Goal: Information Seeking & Learning: Learn about a topic

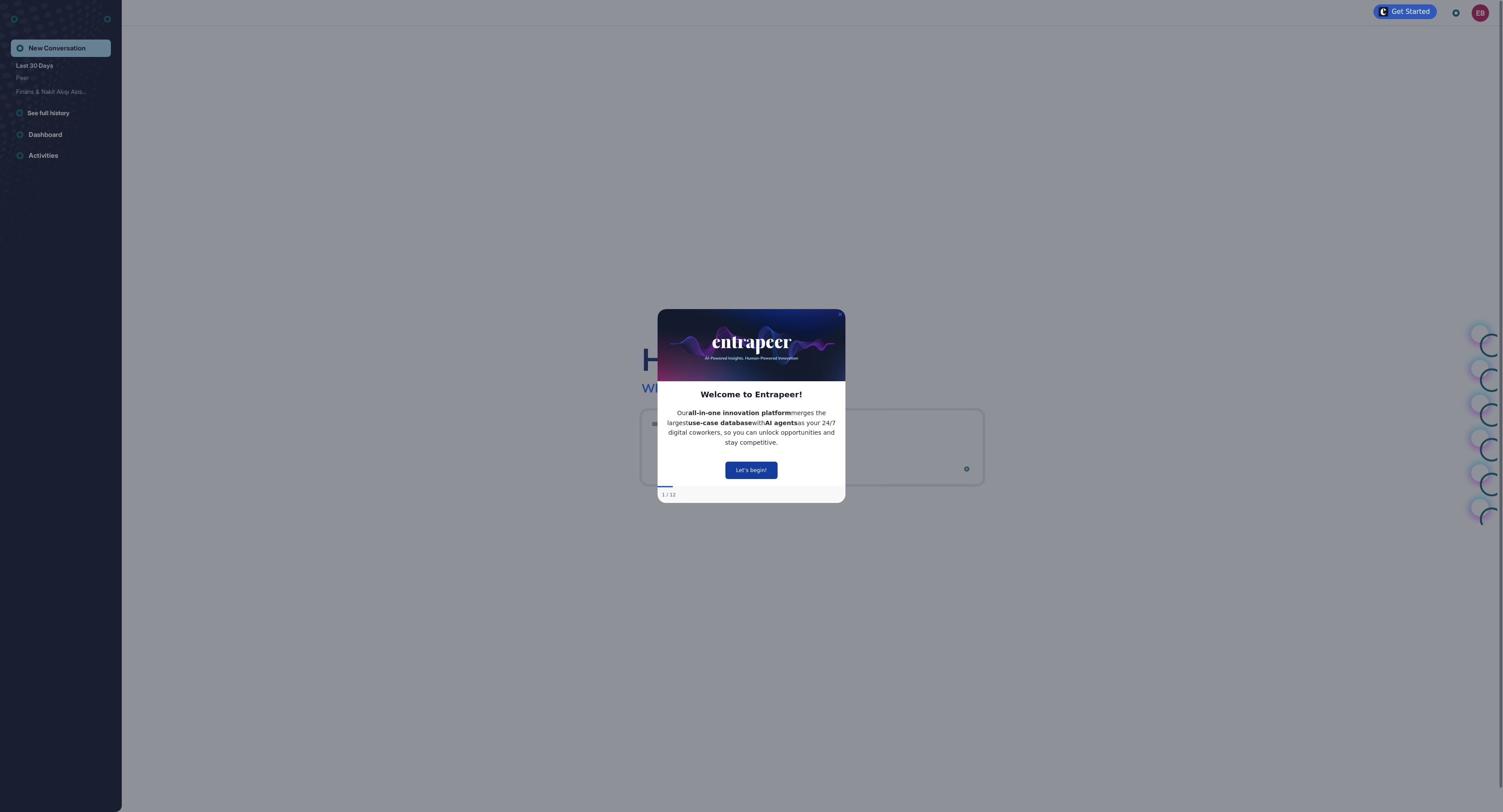
click at [744, 479] on button "Let’s begin!" at bounding box center [751, 471] width 52 height 18
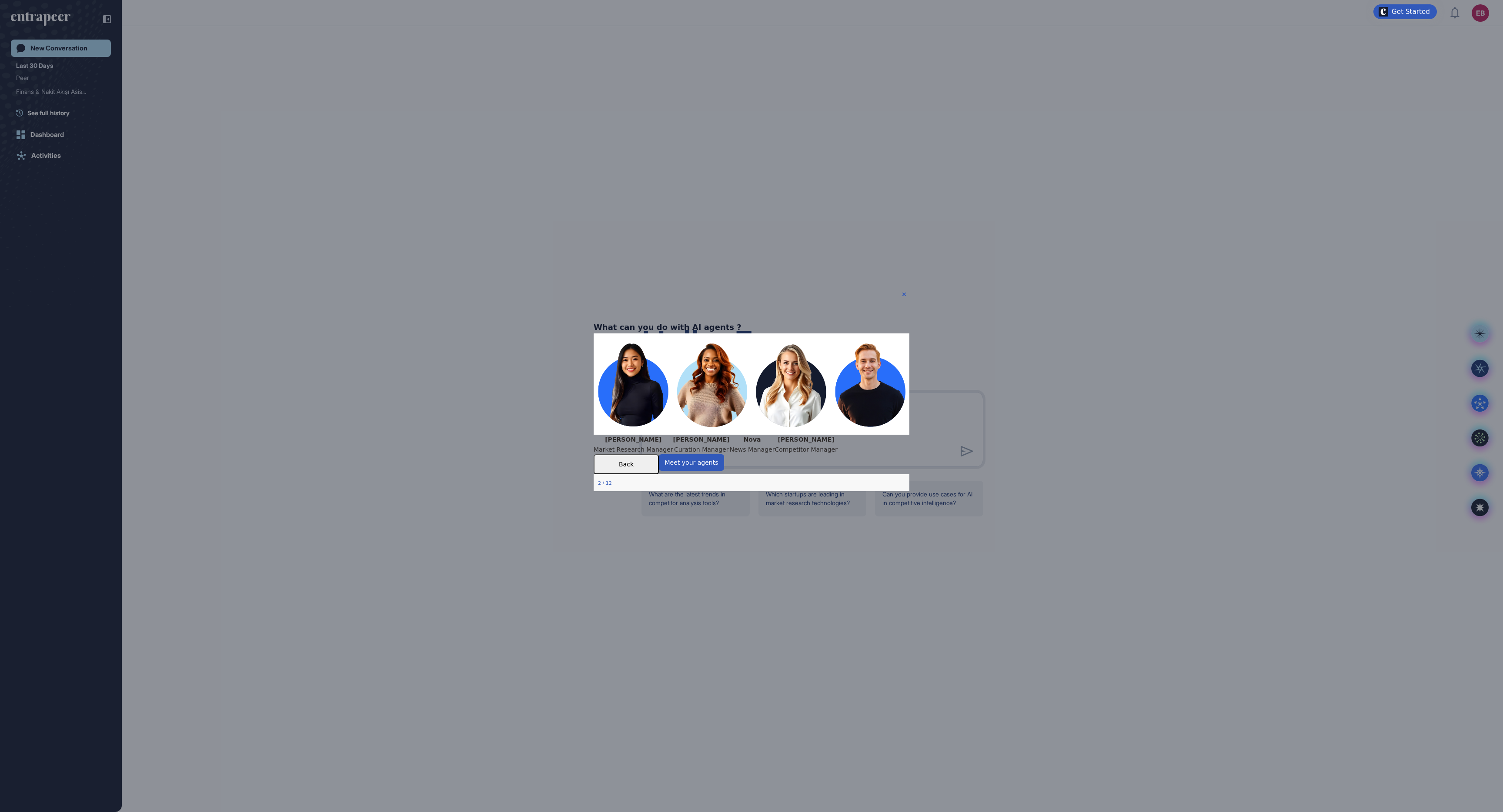
click at [659, 474] on button "Back" at bounding box center [626, 464] width 65 height 20
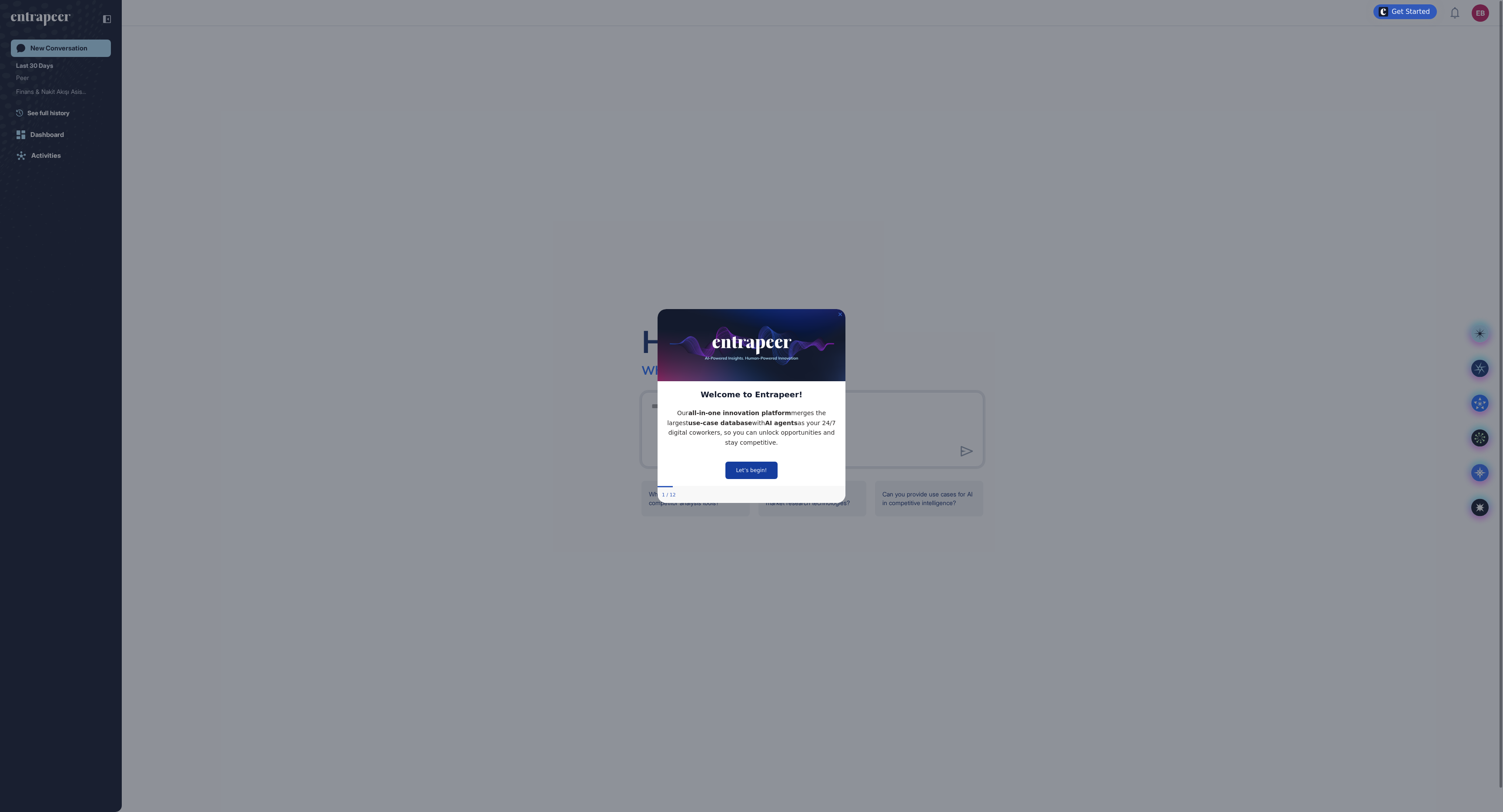
click at [751, 479] on button "Let’s begin!" at bounding box center [751, 471] width 52 height 18
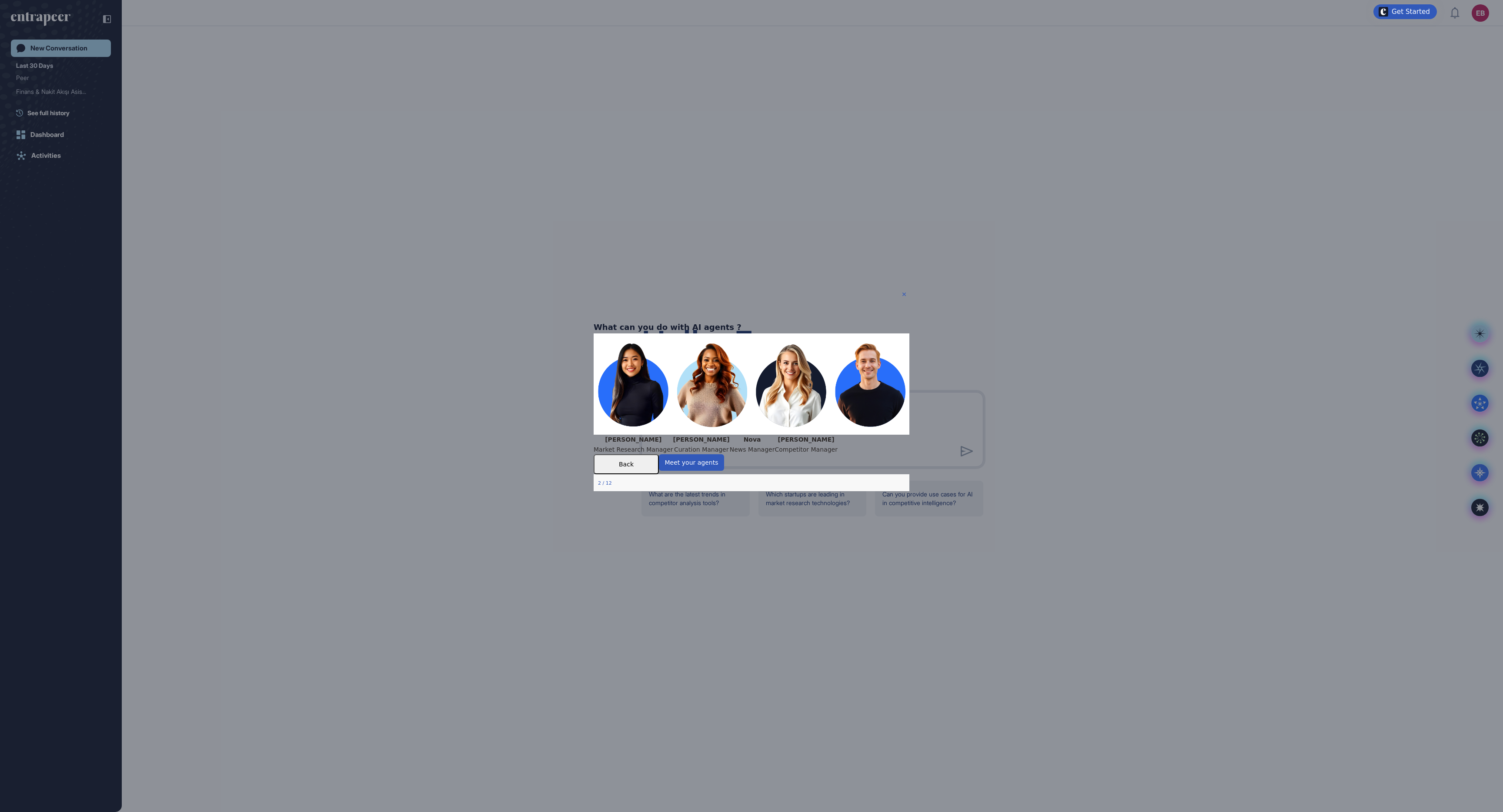
drag, startPoint x: 905, startPoint y: 292, endPoint x: 1498, endPoint y: 581, distance: 659.7
click at [905, 292] on icon "Close Preview" at bounding box center [904, 294] width 4 height 4
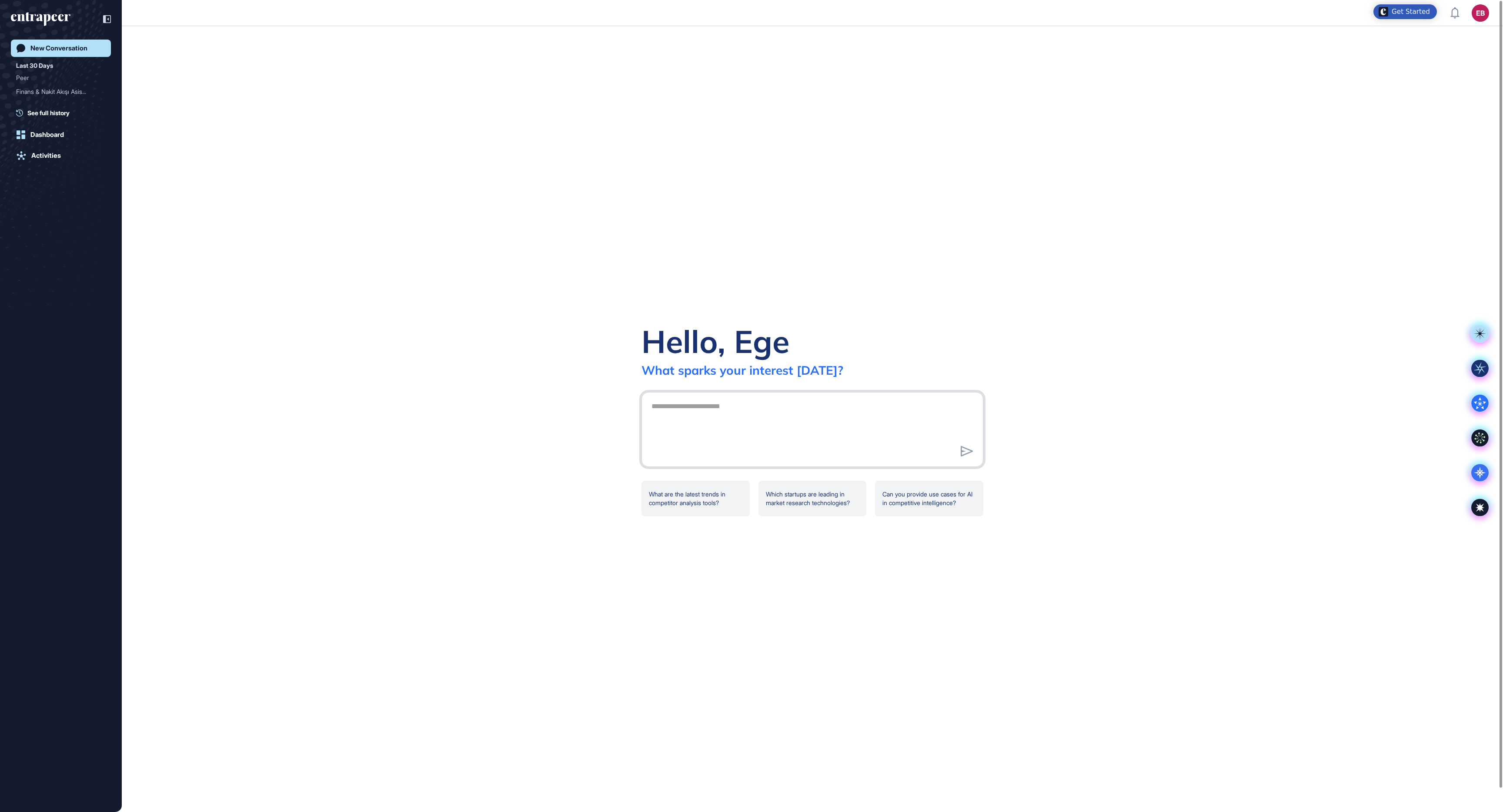
click at [730, 415] on textarea at bounding box center [812, 428] width 332 height 61
paste textarea "**********"
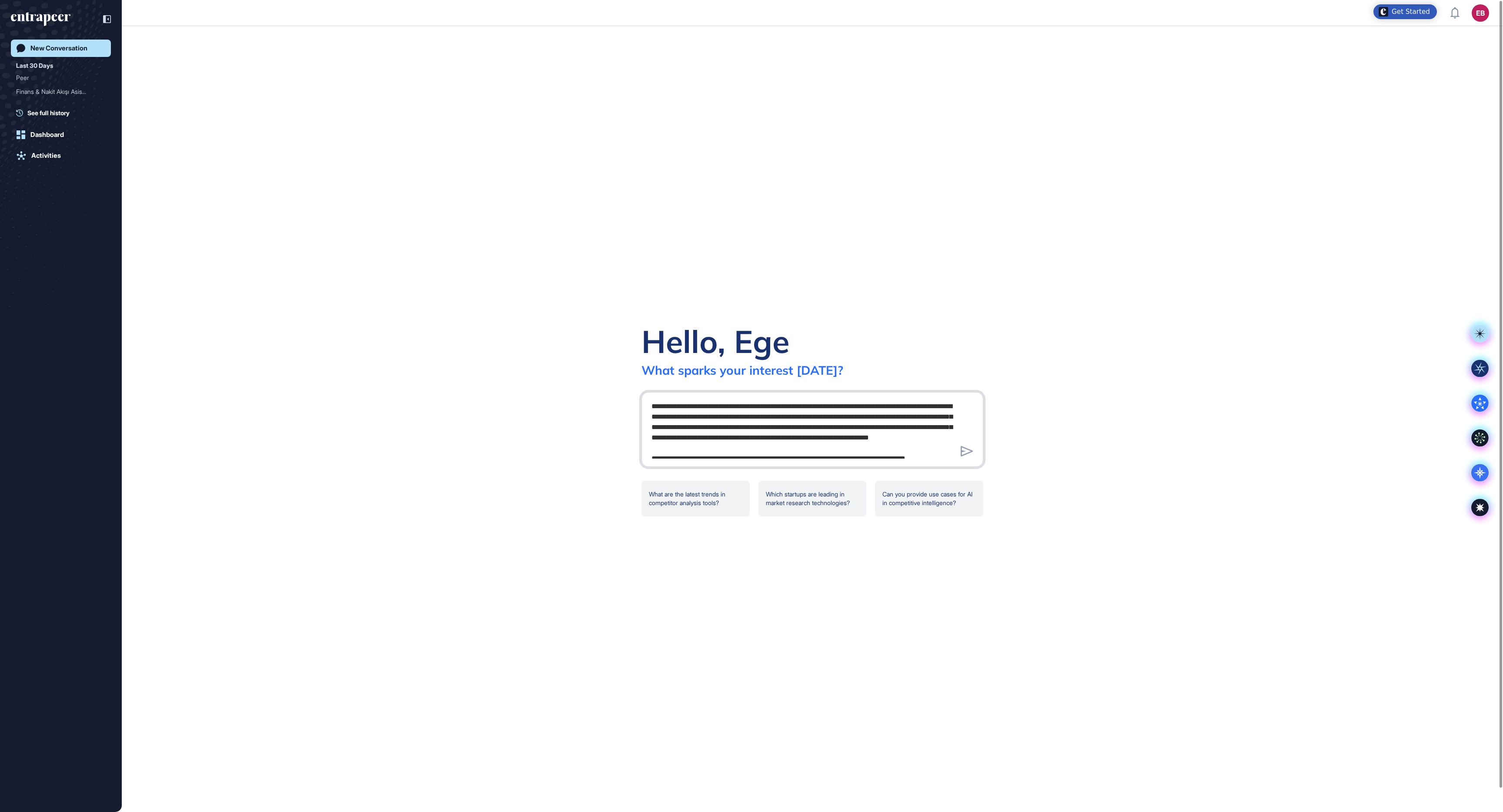
scroll to position [163, 0]
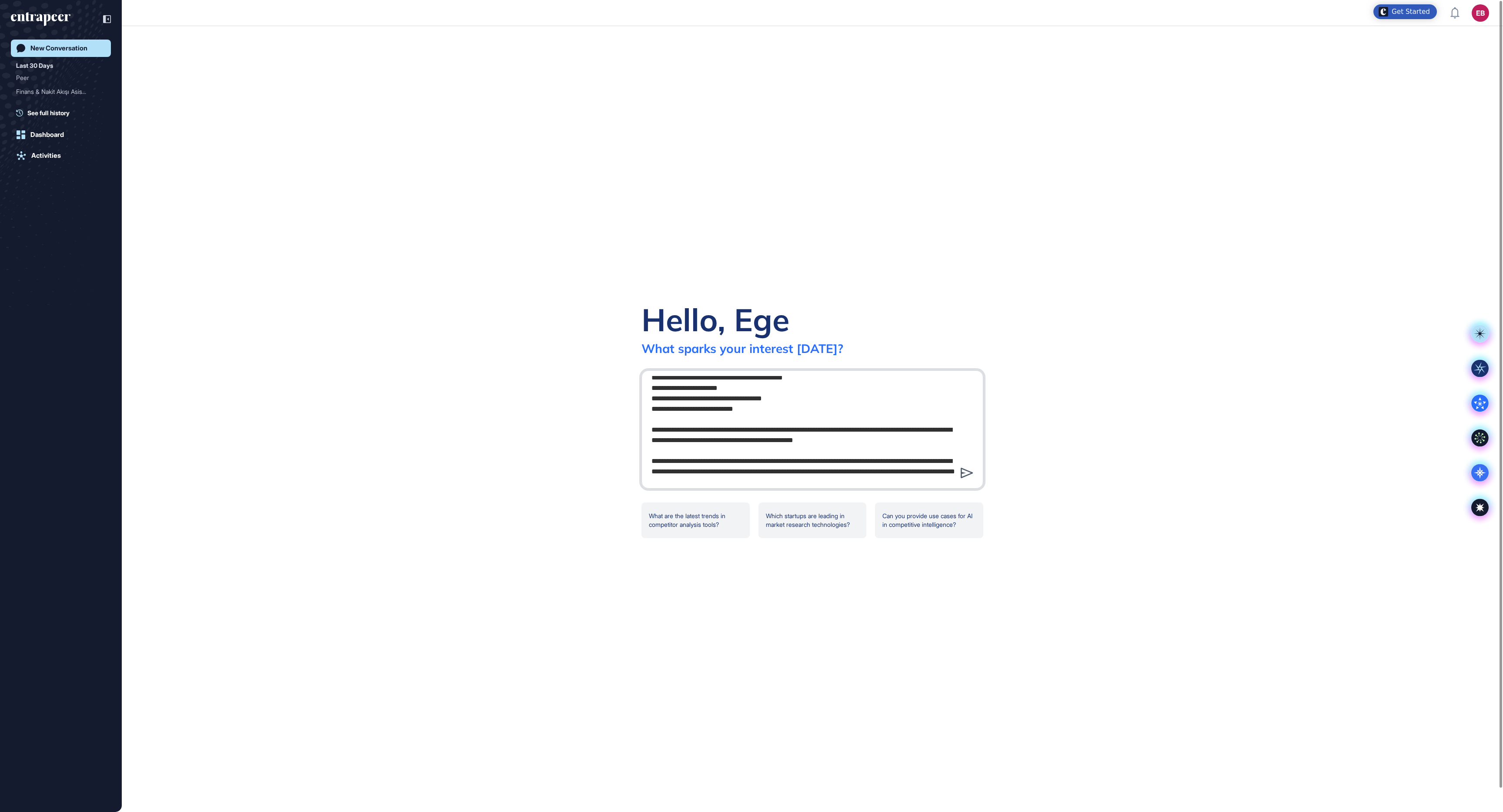
type textarea "**********"
click at [961, 471] on icon at bounding box center [967, 473] width 12 height 10
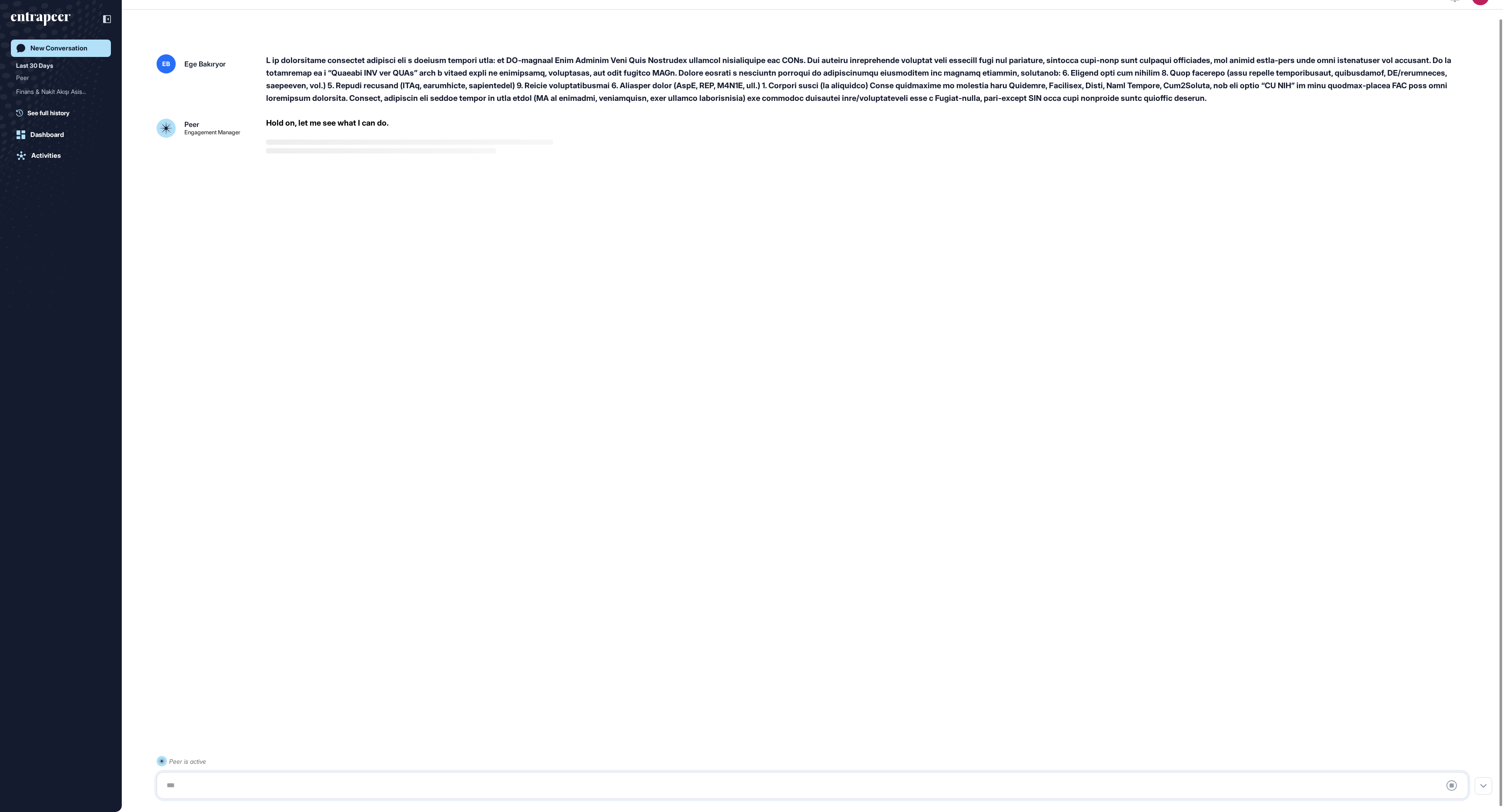
scroll to position [24, 0]
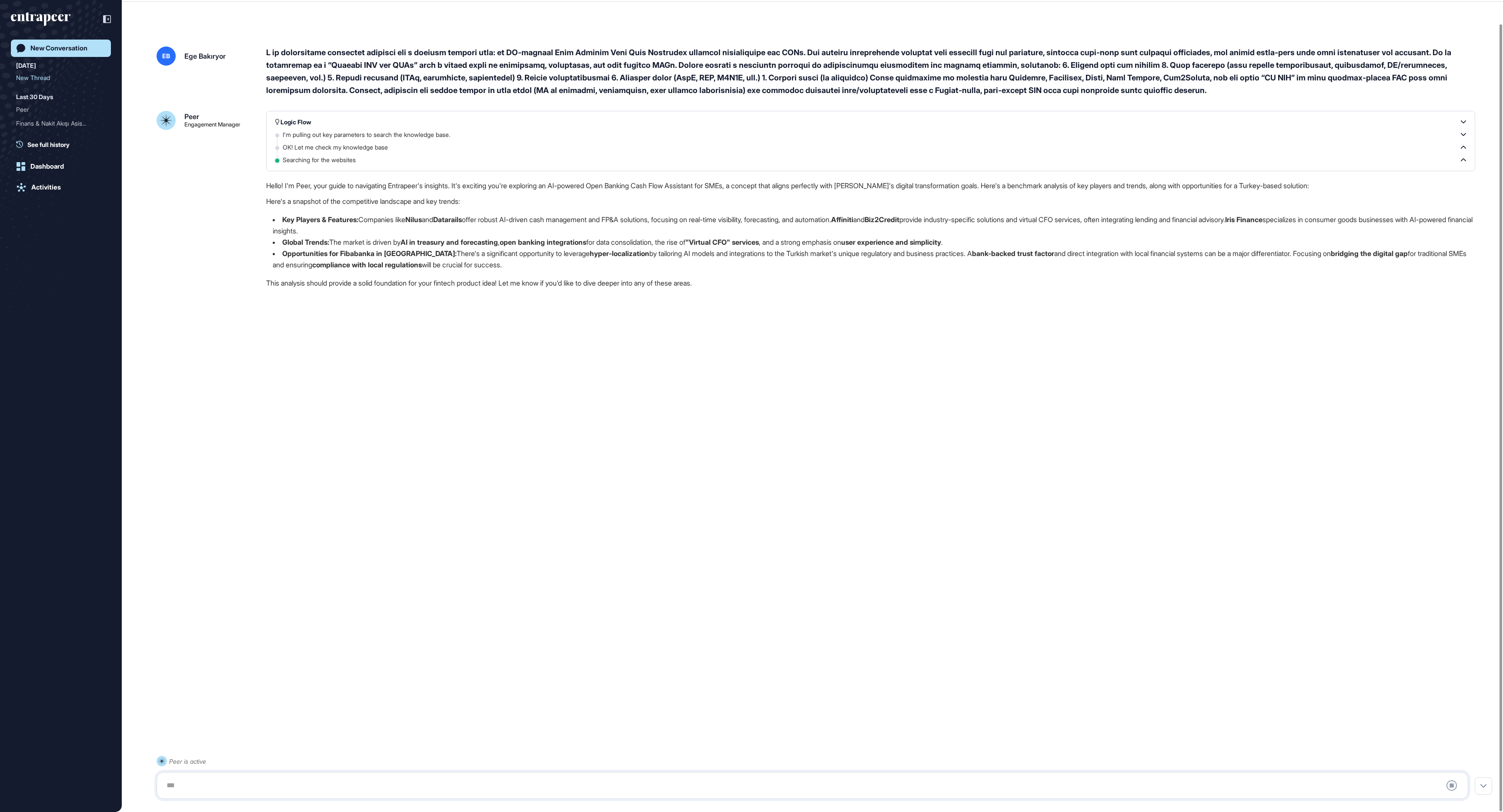
click at [424, 258] on strong "Opportunities for Fibabanka in [GEOGRAPHIC_DATA]:" at bounding box center [369, 253] width 174 height 9
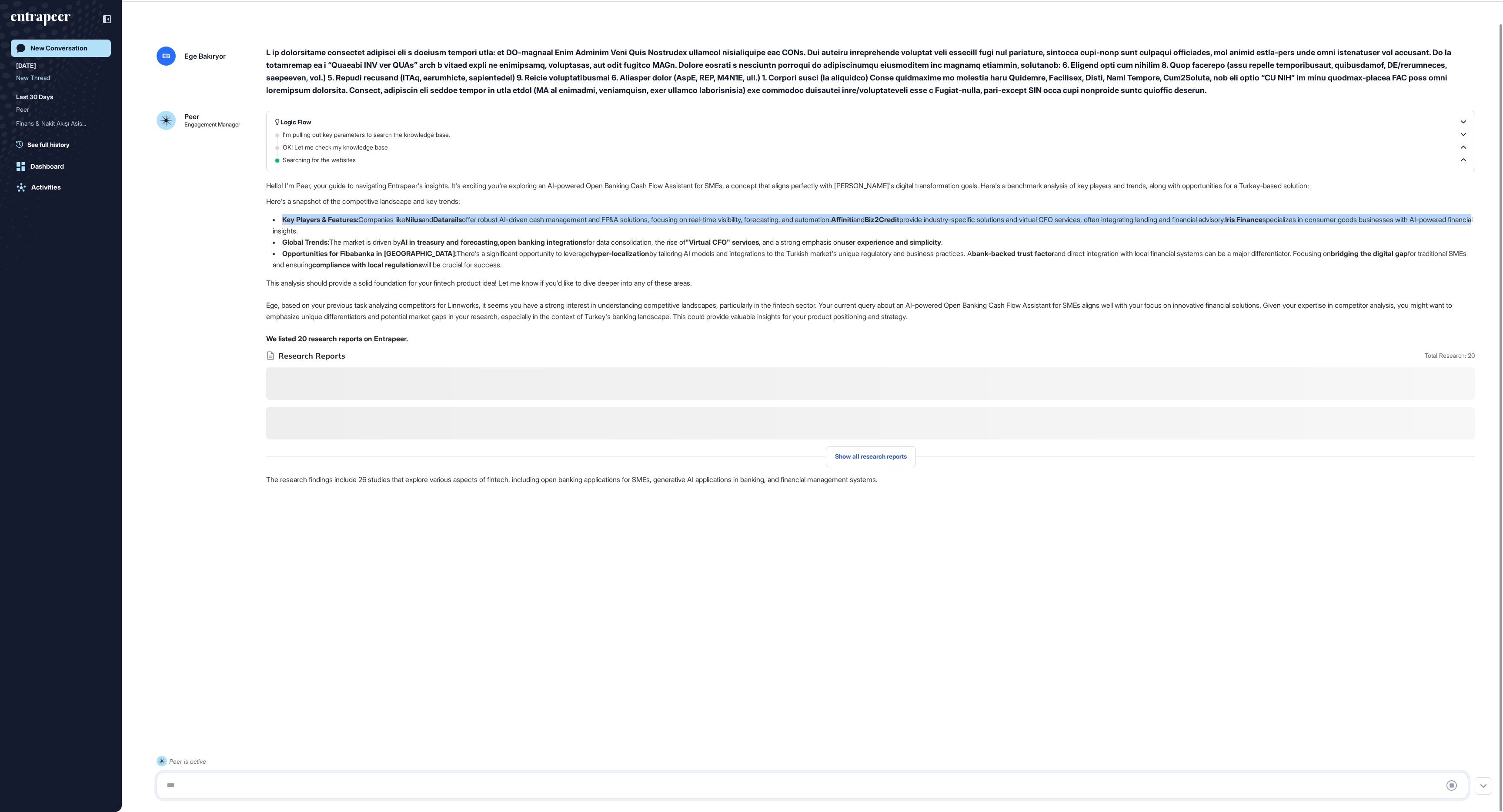
drag, startPoint x: 447, startPoint y: 223, endPoint x: 556, endPoint y: 239, distance: 110.2
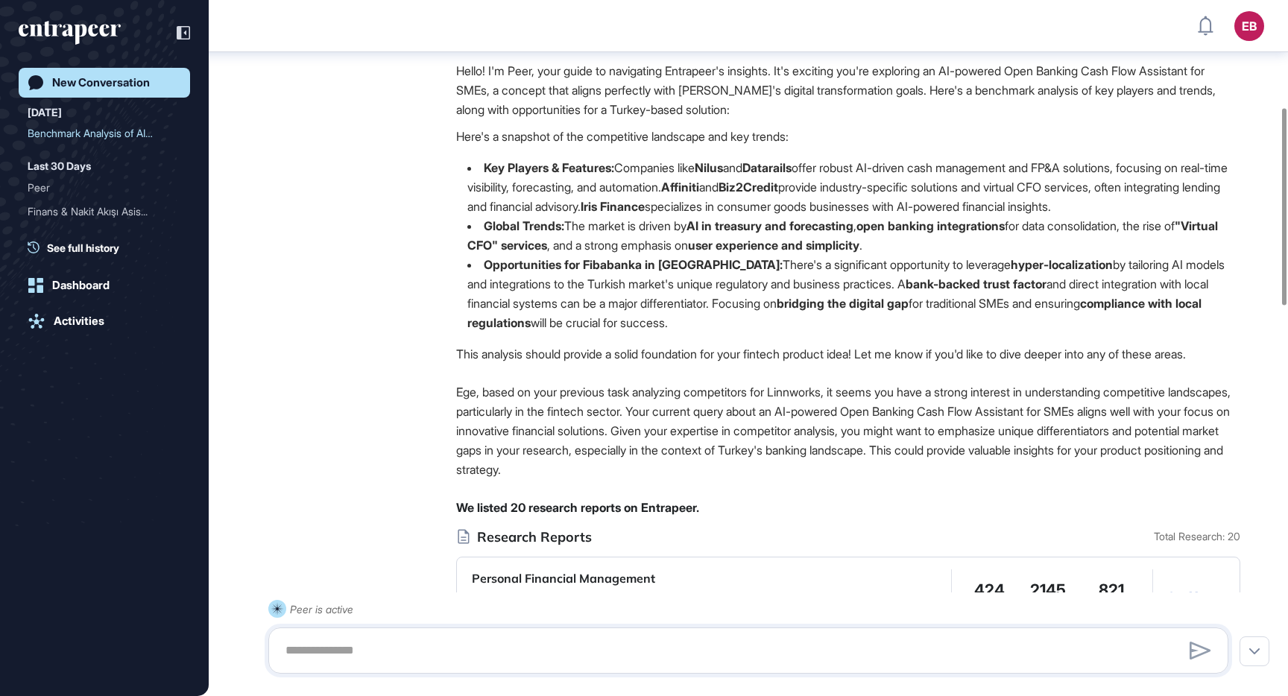
scroll to position [382, 0]
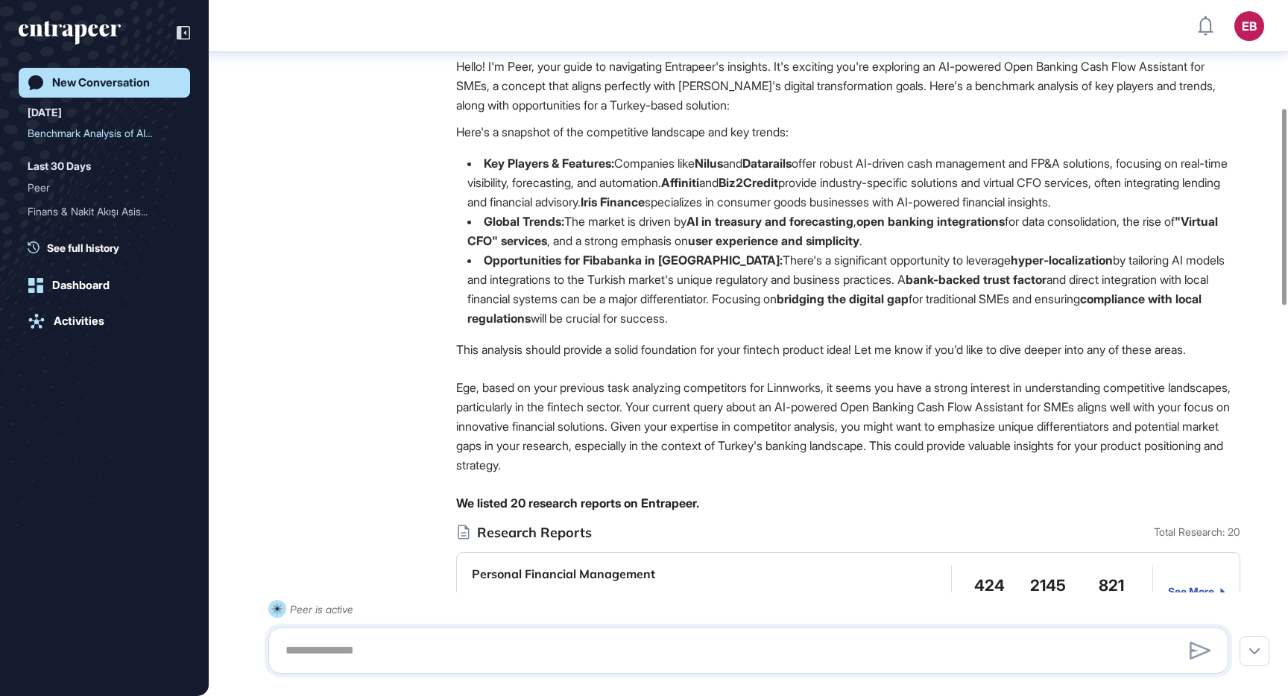
click at [635, 200] on li "Key Players & Features: Companies like Nilus and Datarails offer robust AI-driv…" at bounding box center [848, 183] width 784 height 58
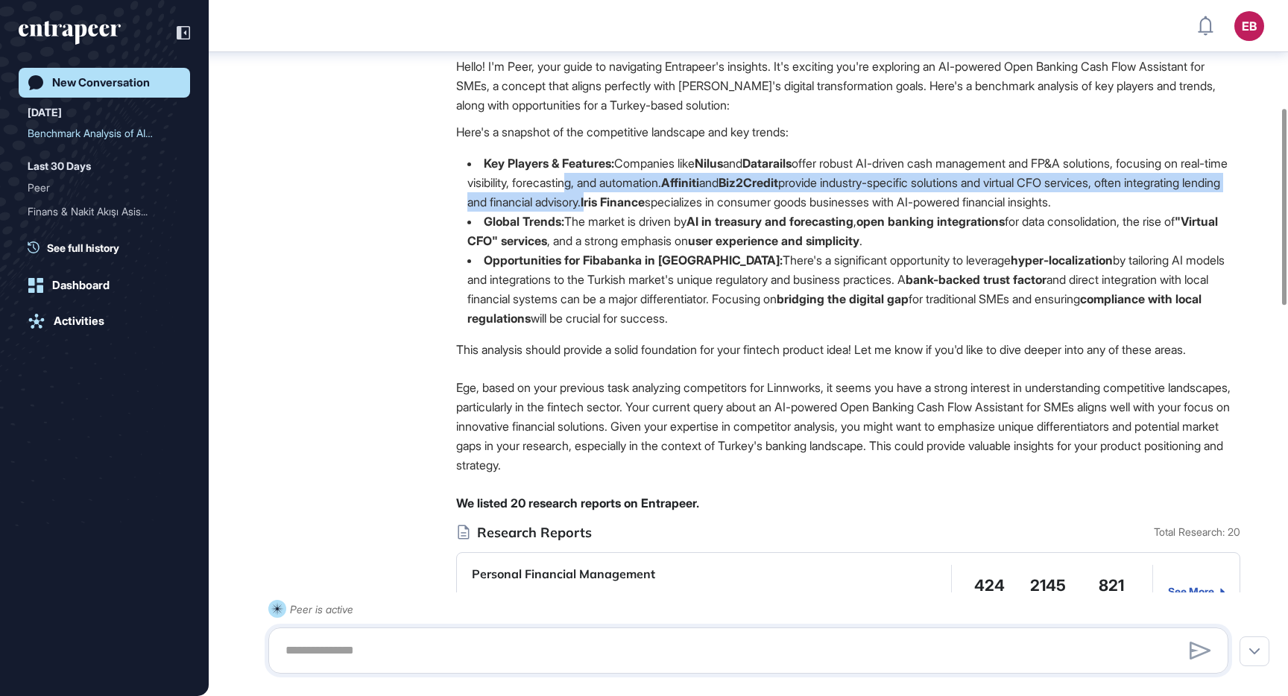
drag, startPoint x: 620, startPoint y: 198, endPoint x: 706, endPoint y: 215, distance: 87.3
click at [706, 212] on li "Key Players & Features: Companies like Nilus and Datarails offer robust AI-driv…" at bounding box center [848, 183] width 784 height 58
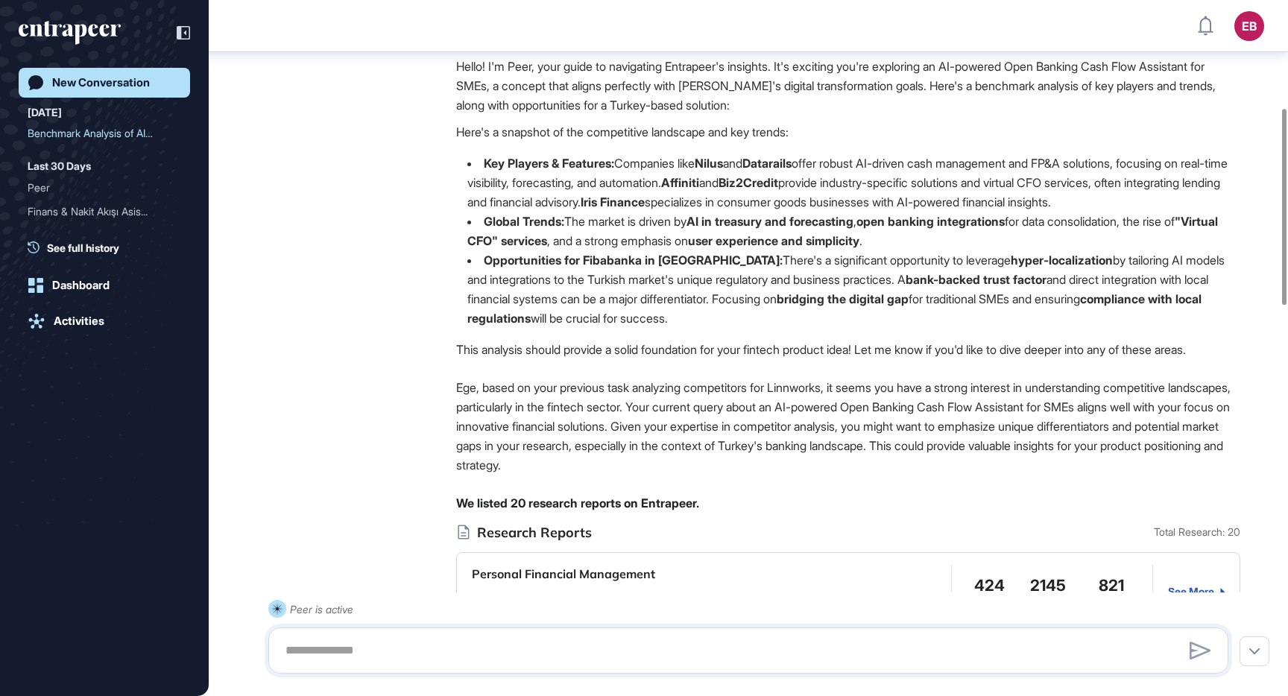
click at [716, 314] on li "Opportunities for Fibabanka in [GEOGRAPHIC_DATA]: There's a significant opportu…" at bounding box center [848, 289] width 784 height 78
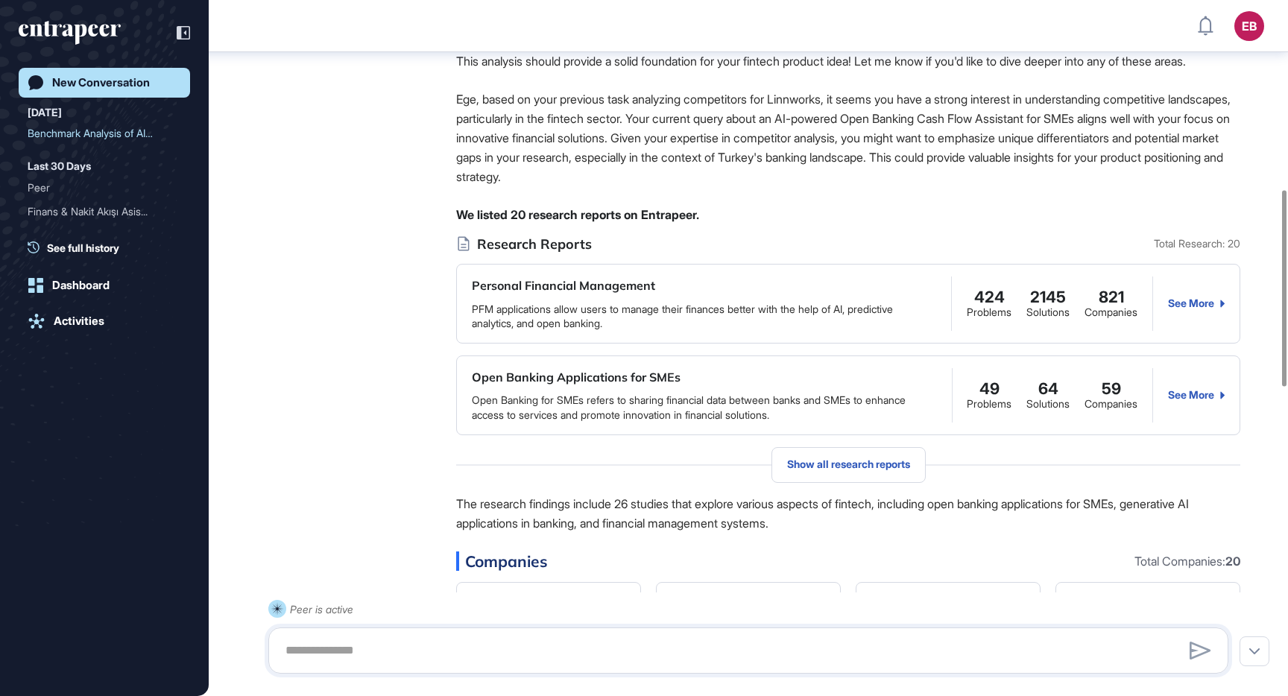
scroll to position [672, 0]
click at [865, 470] on span "Show all research reports" at bounding box center [848, 464] width 123 height 12
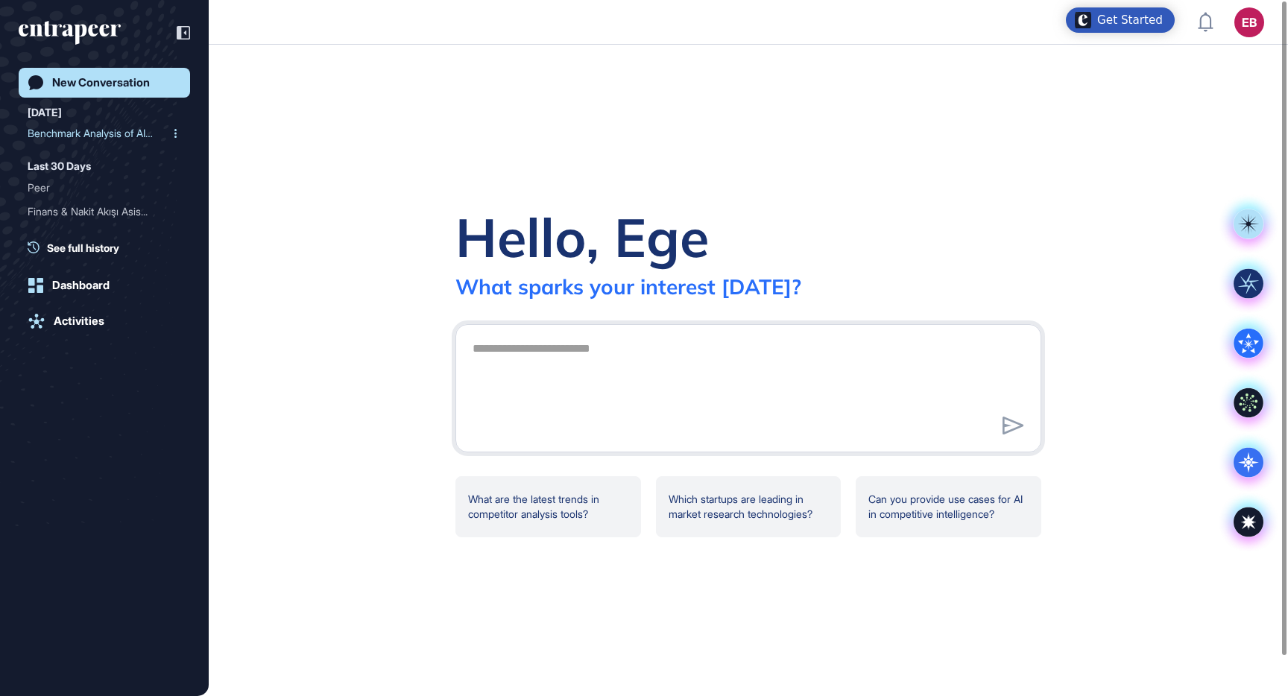
click at [80, 133] on div "Benchmark Analysis of AI-..." at bounding box center [99, 133] width 142 height 24
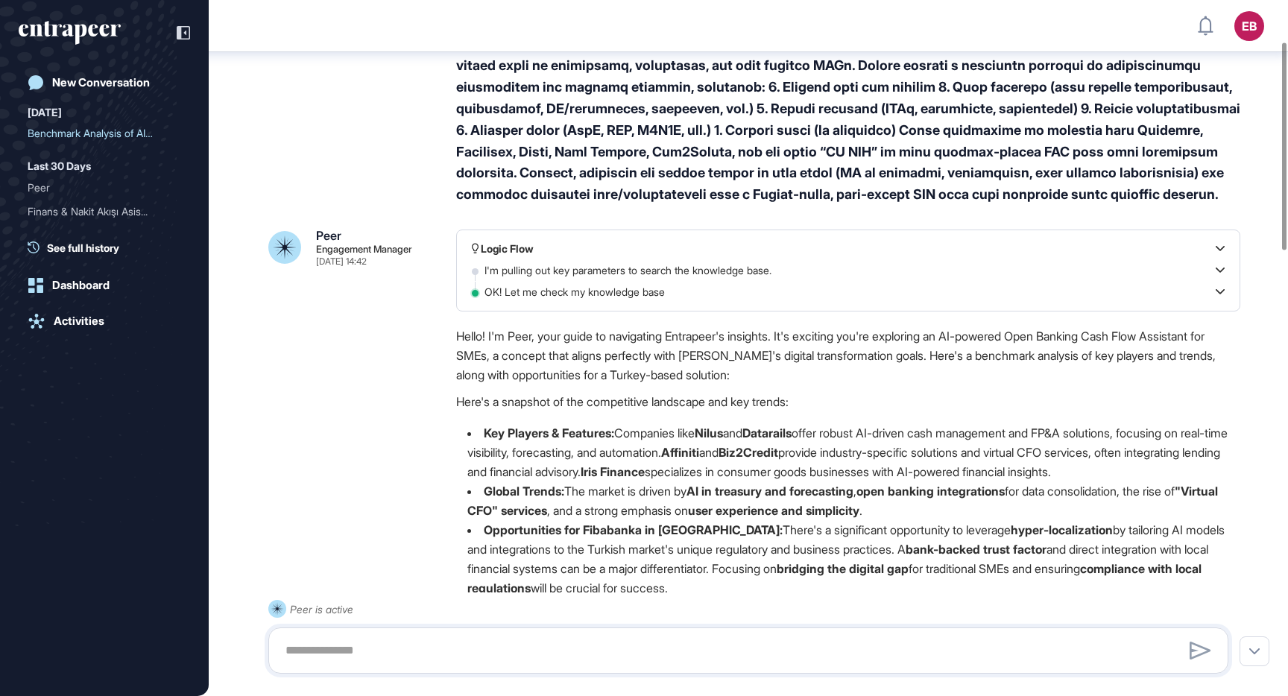
scroll to position [153, 0]
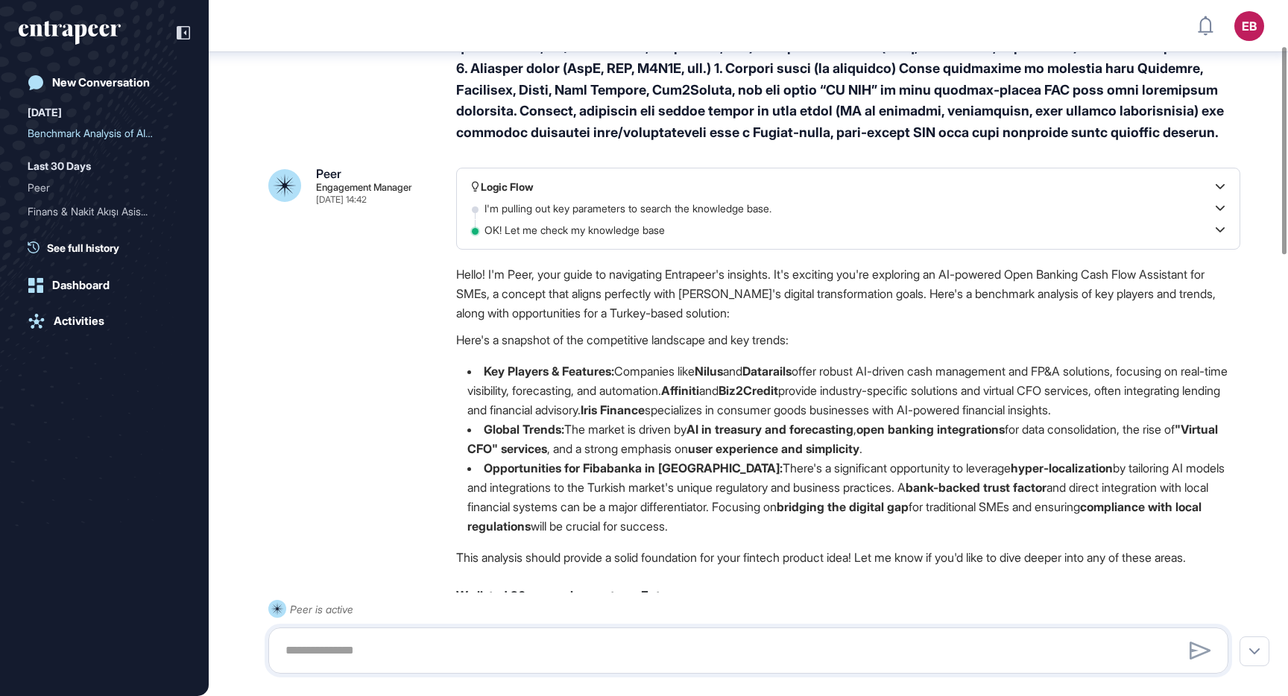
click at [722, 379] on strong "Nilus" at bounding box center [709, 371] width 28 height 15
click at [786, 379] on strong "Datarails" at bounding box center [766, 371] width 49 height 15
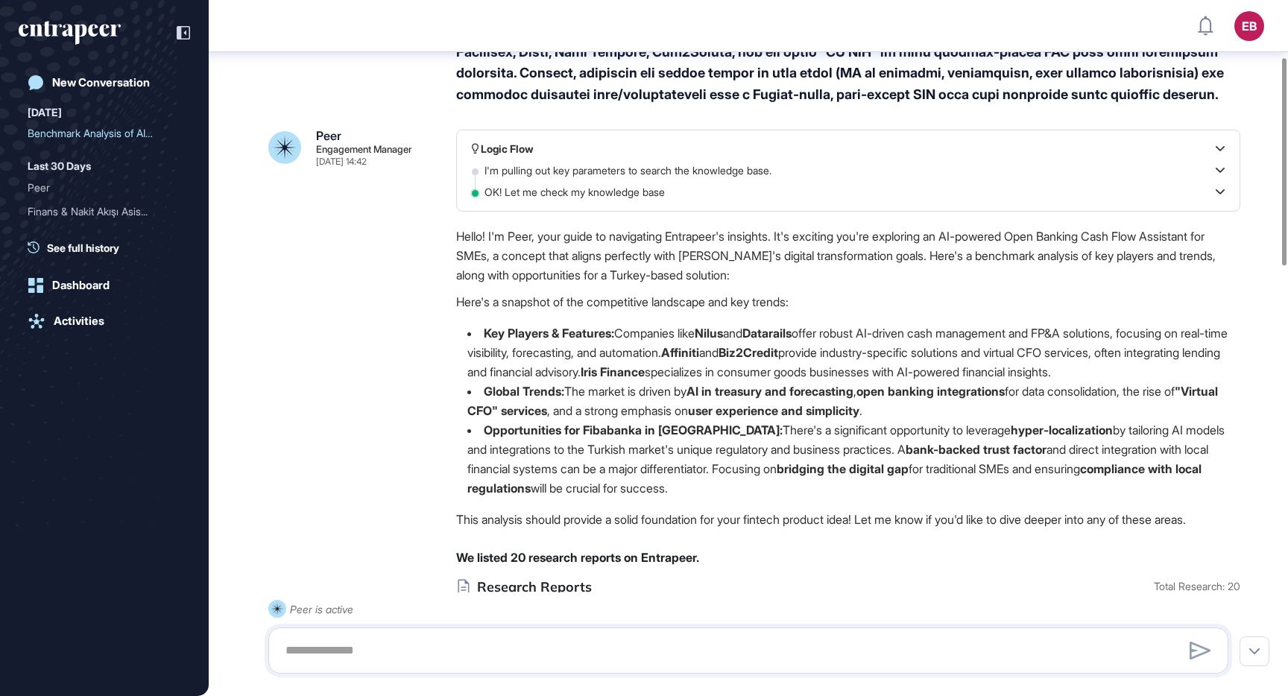
click at [699, 360] on strong "Affiniti" at bounding box center [680, 352] width 38 height 15
click at [778, 360] on strong "Biz2Credit" at bounding box center [749, 352] width 60 height 15
click at [777, 418] on strong "user experience and simplicity" at bounding box center [773, 410] width 171 height 15
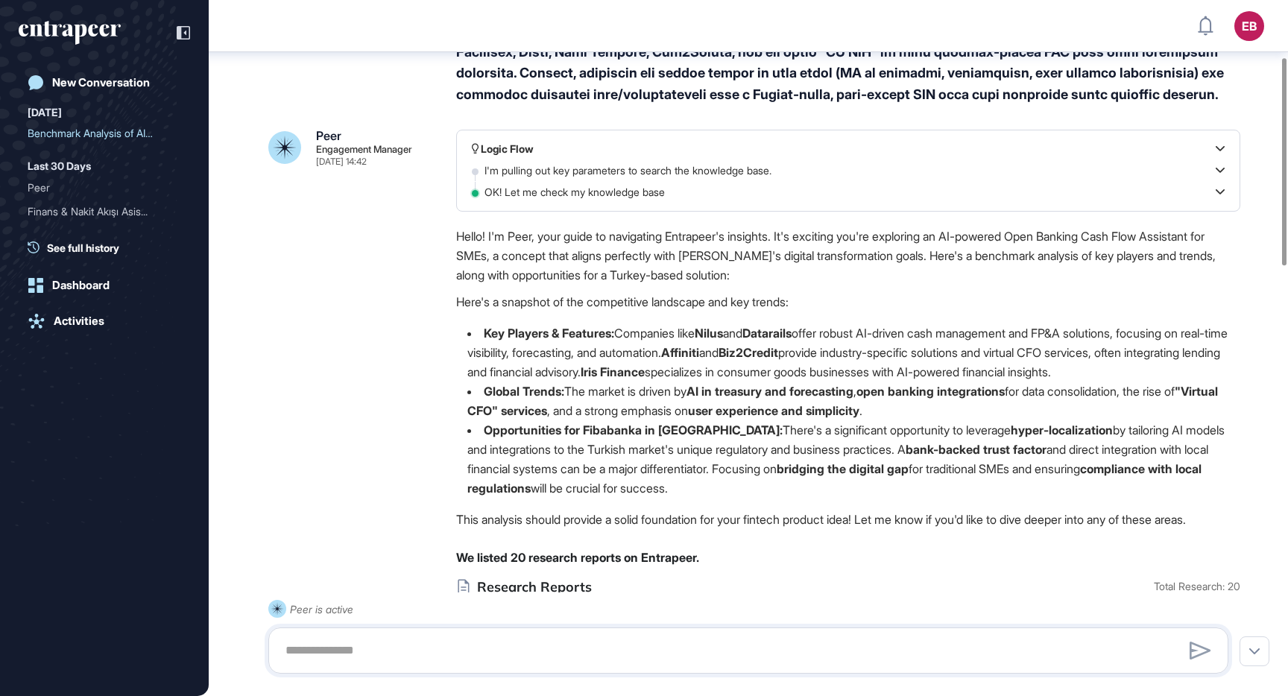
click at [645, 379] on strong "Iris Finance" at bounding box center [613, 371] width 64 height 15
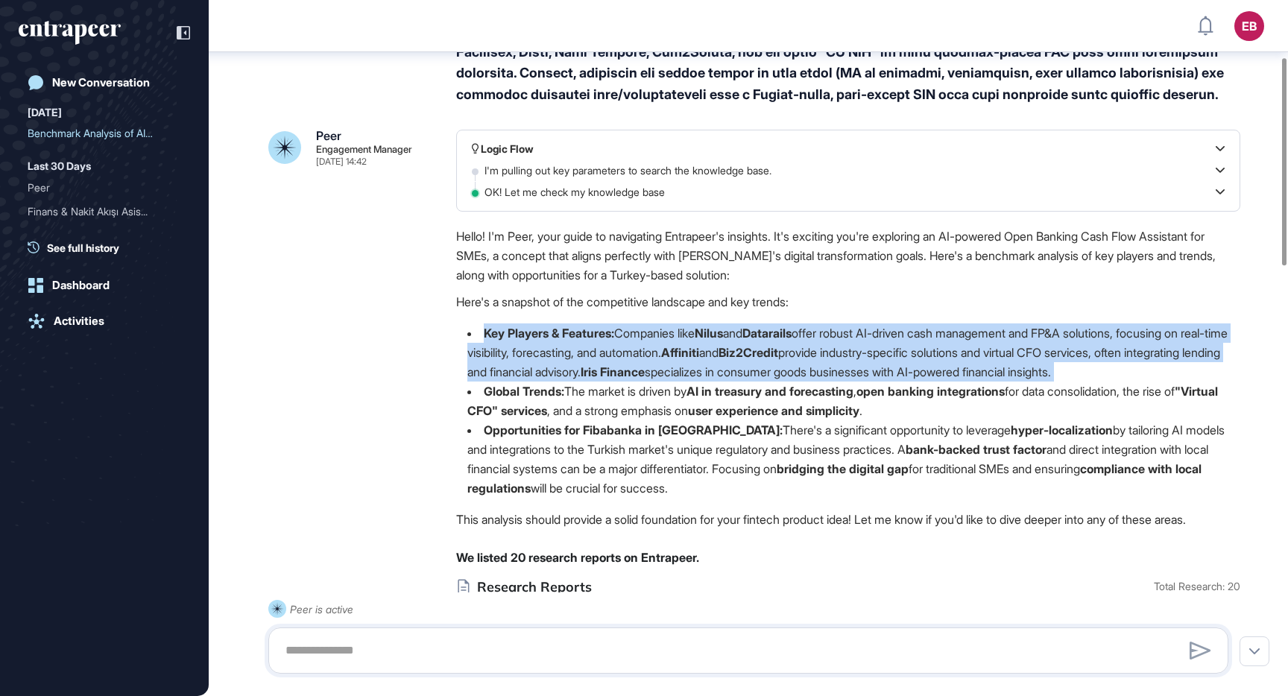
click at [645, 379] on strong "Iris Finance" at bounding box center [613, 371] width 64 height 15
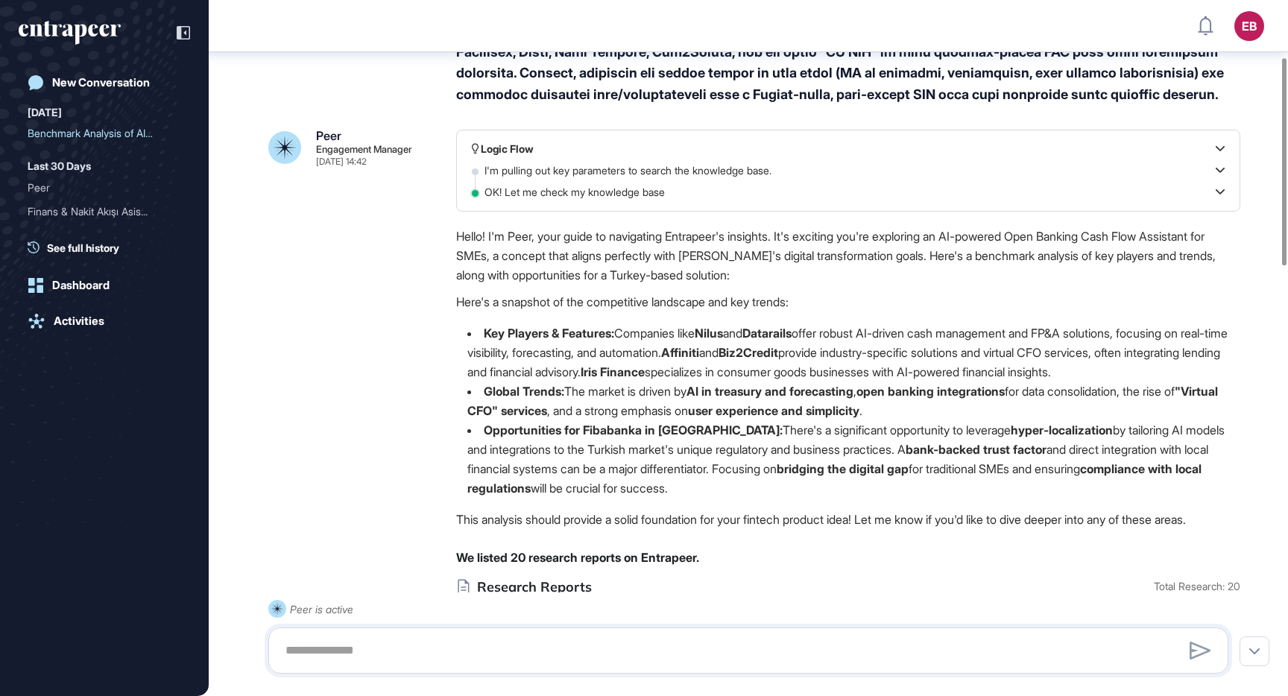
drag, startPoint x: 705, startPoint y: 384, endPoint x: 767, endPoint y: 388, distance: 62.0
click at [645, 379] on strong "Iris Finance" at bounding box center [613, 371] width 64 height 15
click at [823, 336] on div "Hello! I'm Peer, your guide to navigating Entrapeer's insights. It's exciting y…" at bounding box center [848, 382] width 784 height 310
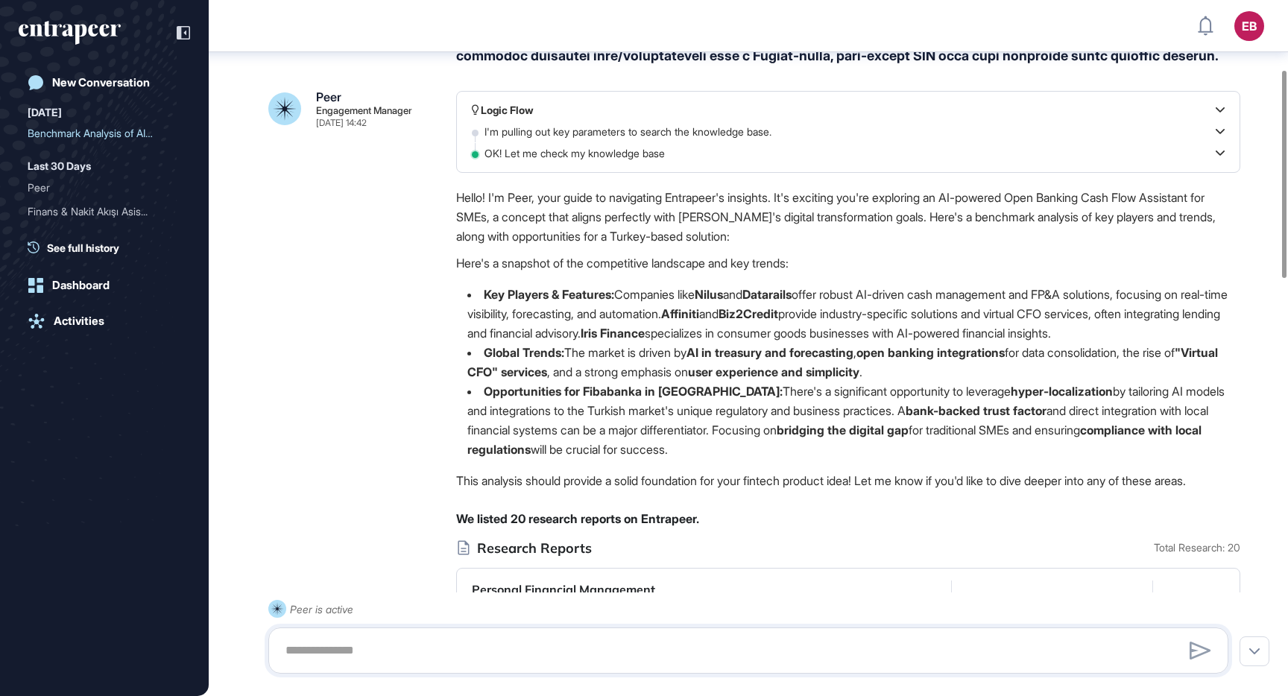
scroll to position [233, 0]
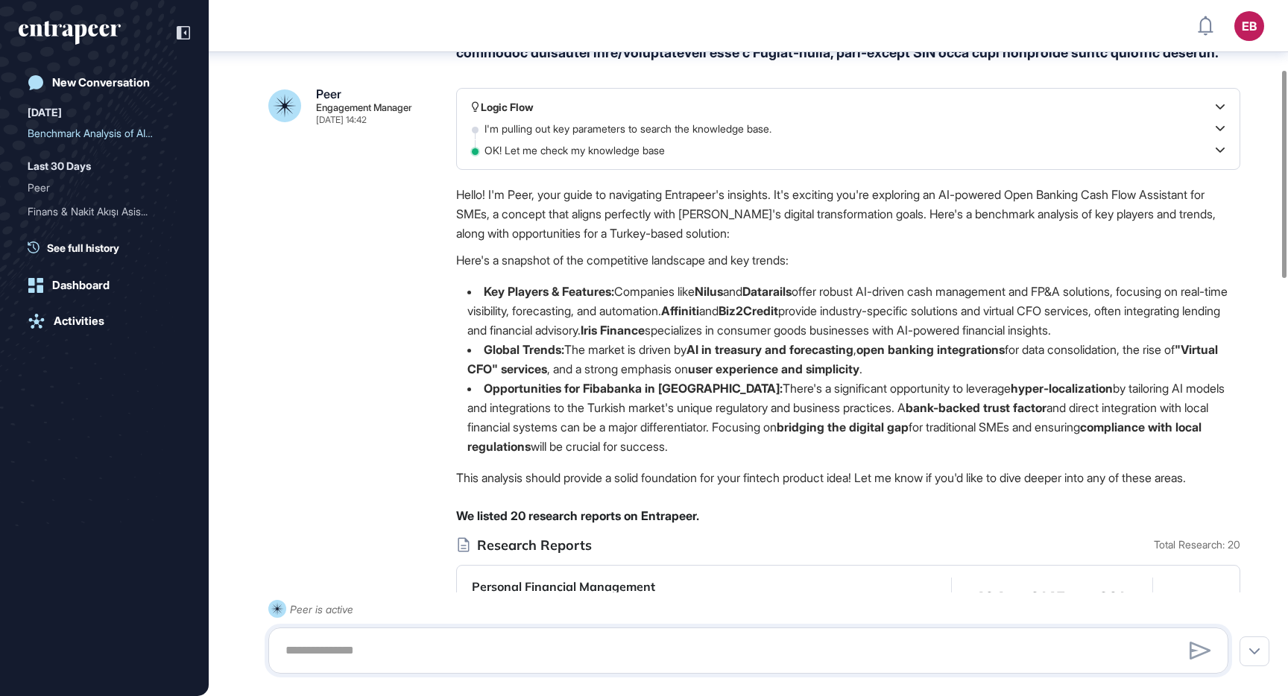
click at [701, 367] on li "Global Trends: The market is driven by AI in treasury and forecasting , open ba…" at bounding box center [848, 359] width 784 height 39
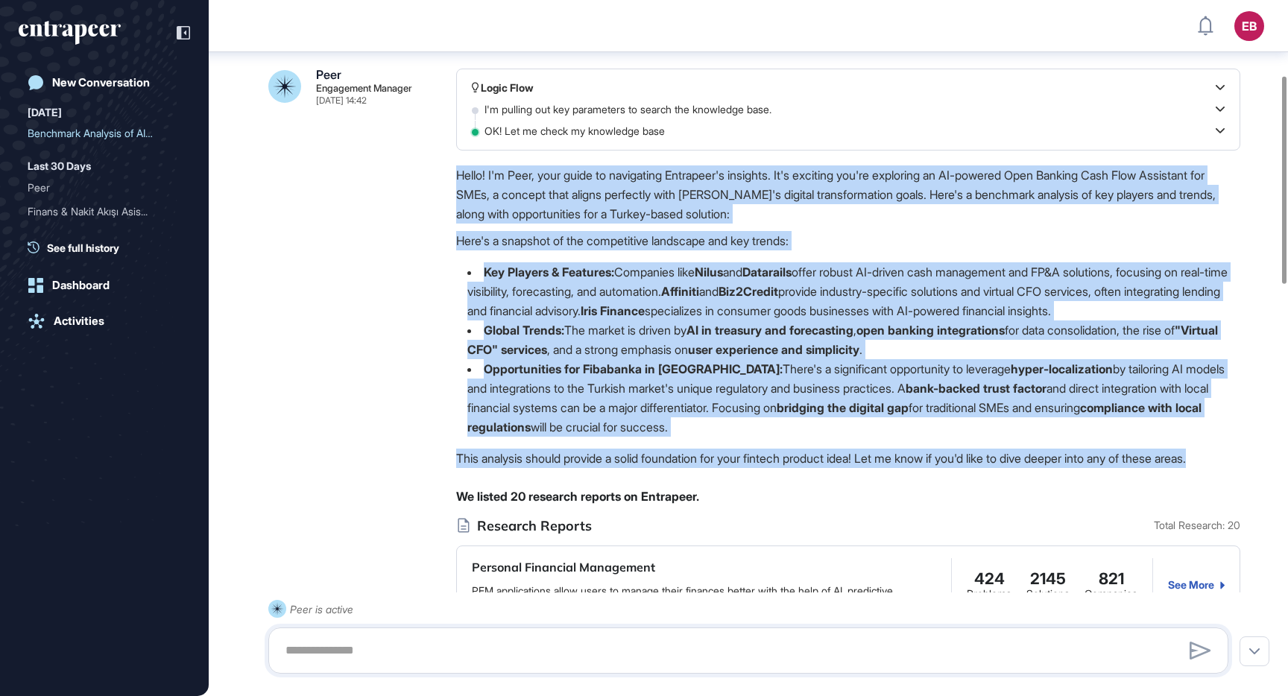
drag, startPoint x: 496, startPoint y: 495, endPoint x: 458, endPoint y: 189, distance: 308.7
click at [458, 189] on div "Hello! I'm Peer, your guide to navigating Entrapeer's insights. It's exciting y…" at bounding box center [848, 320] width 784 height 310
copy div "Hello! I'm Peer, your guide to navigating Entrapeer's insights. It's exciting y…"
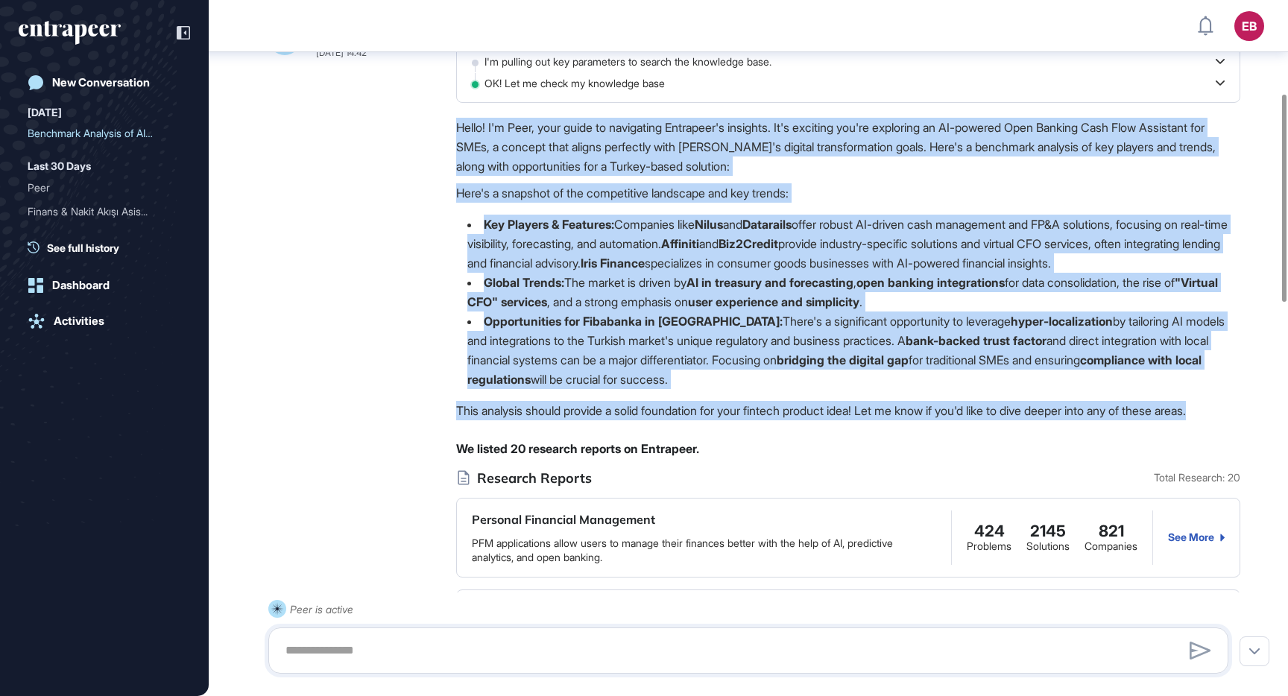
scroll to position [312, 0]
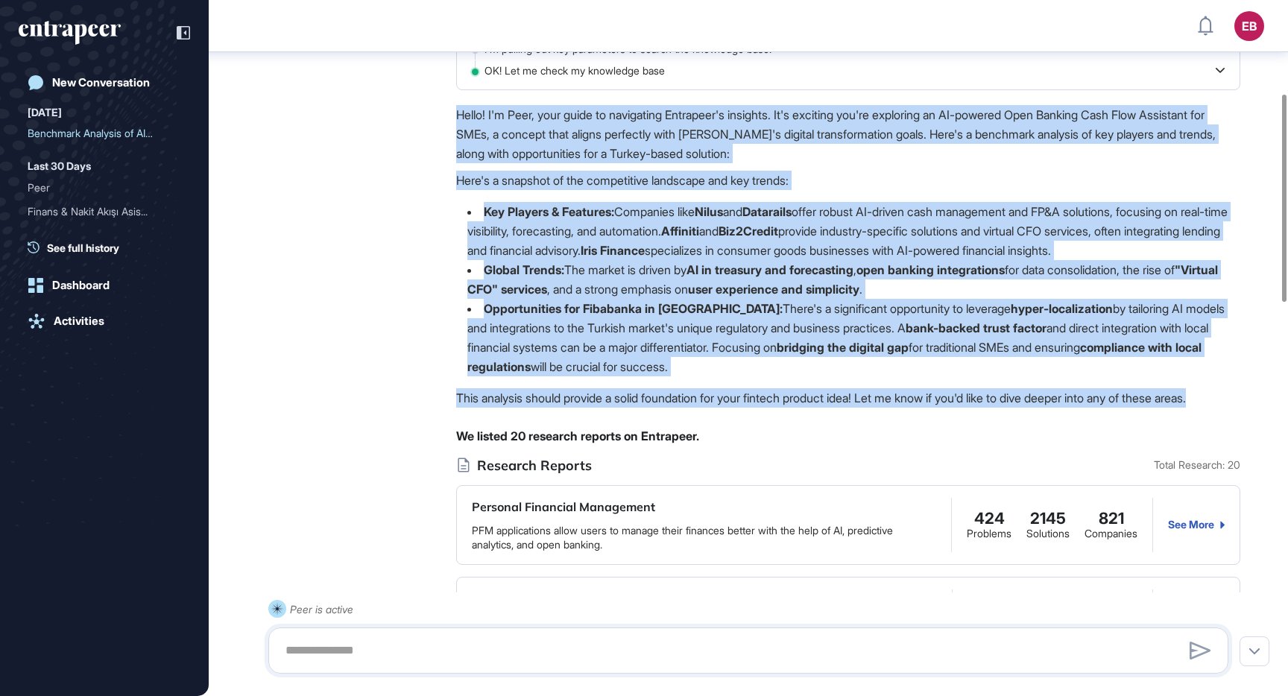
click at [822, 335] on li "Opportunities for Fibabanka in [GEOGRAPHIC_DATA]: There's a significant opportu…" at bounding box center [848, 338] width 784 height 78
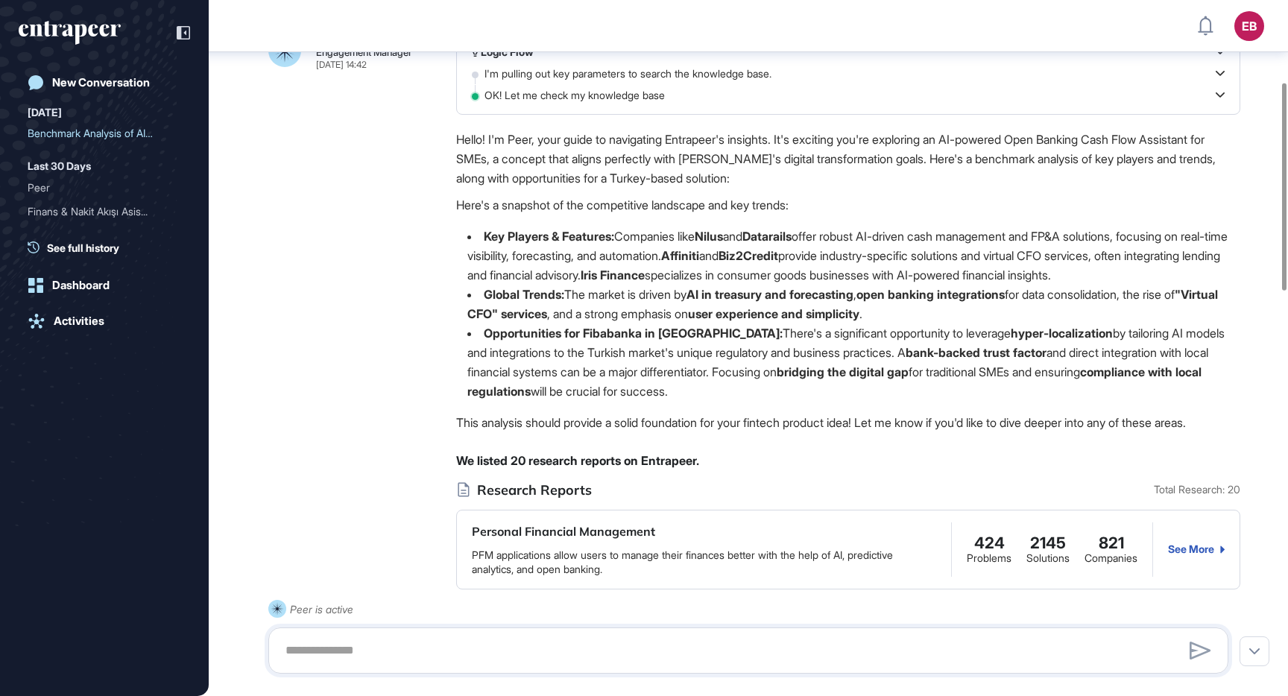
scroll to position [274, 0]
